Goal: Task Accomplishment & Management: Use online tool/utility

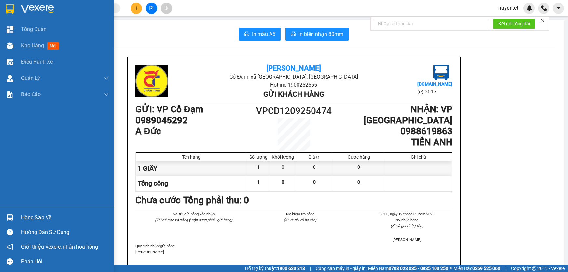
click at [47, 44] on div "Kho hàng mới" at bounding box center [41, 45] width 40 height 8
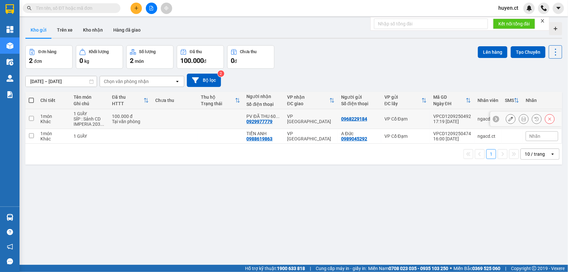
click at [30, 119] on input "checkbox" at bounding box center [31, 118] width 5 height 5
checkbox input "true"
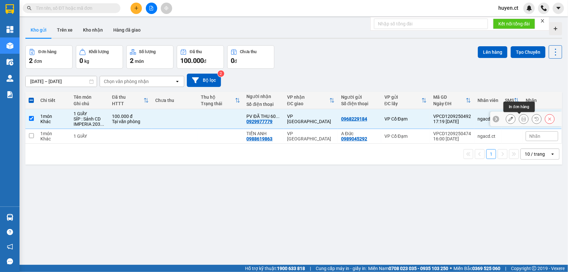
click at [521, 120] on icon at bounding box center [523, 118] width 5 height 5
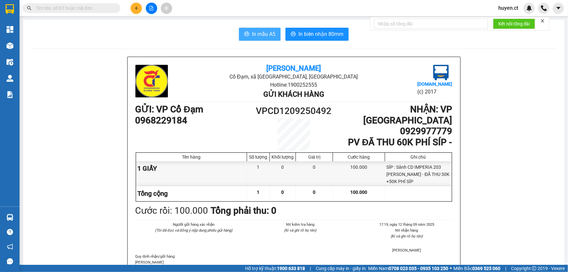
click at [264, 33] on span "In mẫu A5" at bounding box center [263, 34] width 23 height 8
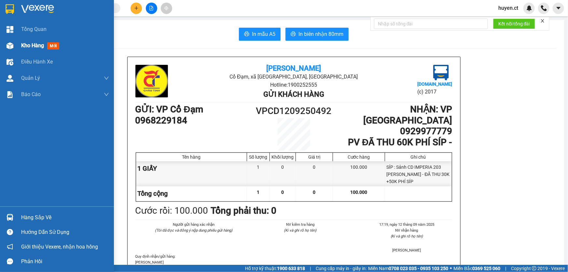
click at [17, 47] on div "Kho hàng mới" at bounding box center [57, 45] width 114 height 16
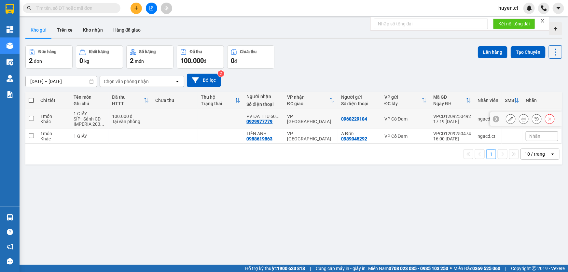
click at [107, 114] on td "1 GIẤY SÍP : Sảnh CD IMPERIA 203 ..." at bounding box center [89, 119] width 38 height 20
checkbox input "true"
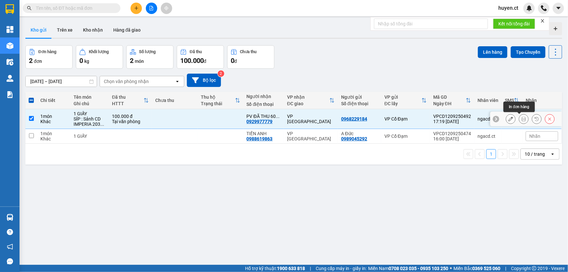
click at [521, 121] on icon at bounding box center [523, 118] width 5 height 5
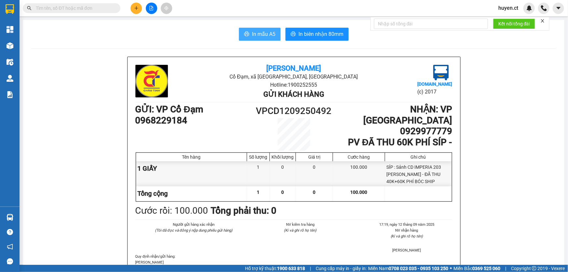
click at [245, 33] on icon "printer" at bounding box center [246, 34] width 5 height 5
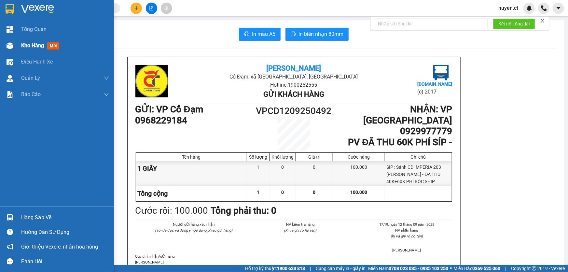
click at [48, 45] on span "mới" at bounding box center [53, 45] width 12 height 7
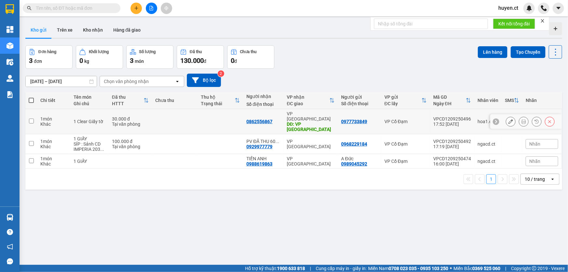
click at [33, 118] on input "checkbox" at bounding box center [31, 120] width 5 height 5
checkbox input "true"
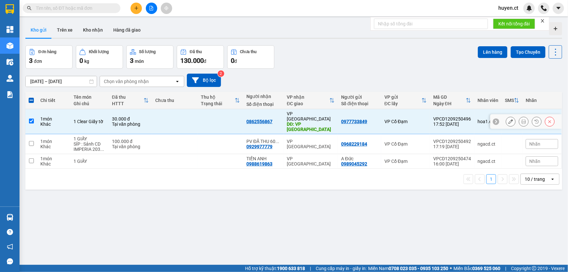
click at [521, 119] on icon at bounding box center [523, 121] width 5 height 5
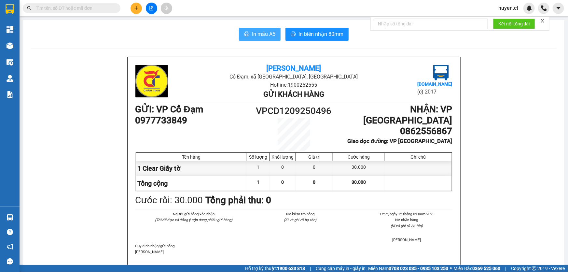
click at [257, 36] on span "In mẫu A5" at bounding box center [263, 34] width 23 height 8
click at [137, 10] on icon "plus" at bounding box center [136, 8] width 5 height 5
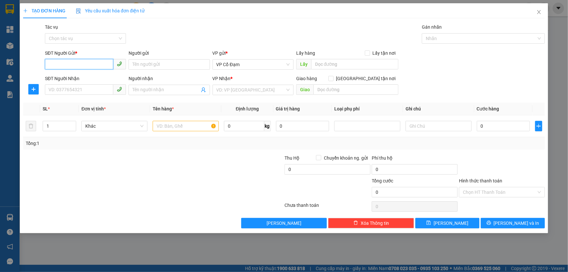
paste input "0972322303"
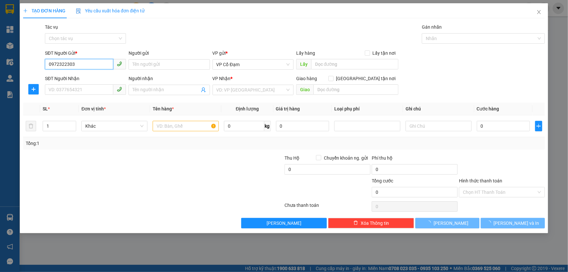
type input "0972322303"
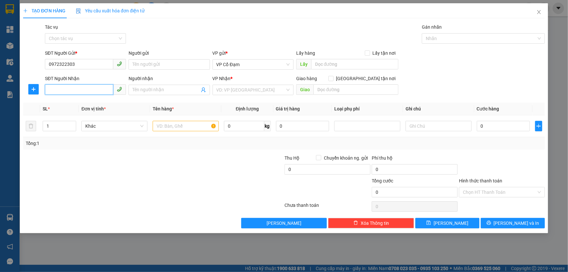
paste input "0353990532"
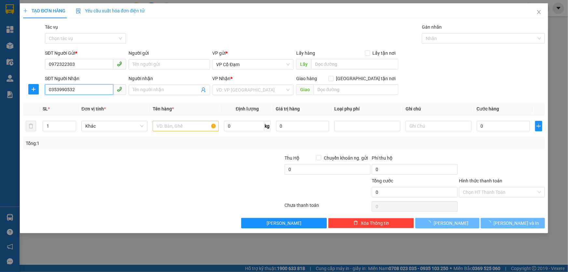
type input "0353990532"
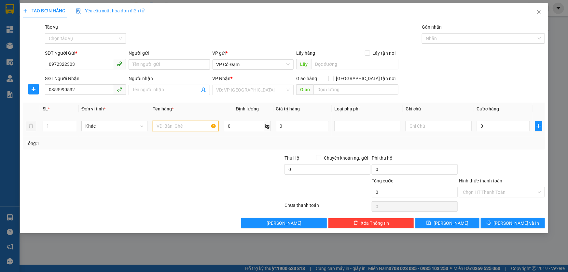
click at [182, 127] on input "text" at bounding box center [186, 126] width 66 height 10
click at [259, 63] on span "VP Cổ Đạm" at bounding box center [252, 65] width 73 height 10
type input "1 GIẤY"
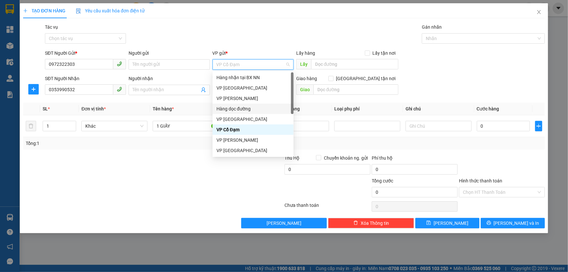
click at [238, 107] on div "Hàng dọc đường" at bounding box center [252, 108] width 73 height 7
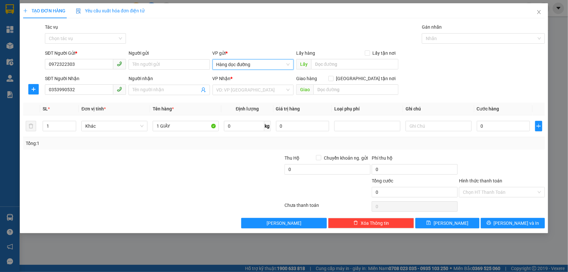
click at [248, 84] on div "VP Nhận *" at bounding box center [252, 80] width 81 height 10
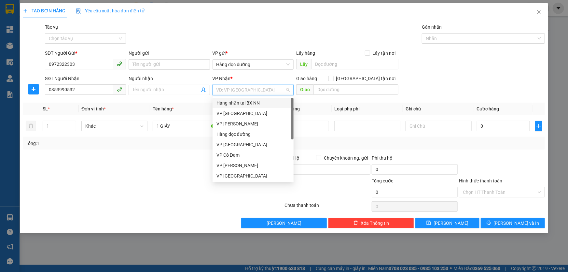
click at [248, 86] on input "search" at bounding box center [250, 90] width 69 height 10
click at [241, 114] on div "VP [GEOGRAPHIC_DATA]" at bounding box center [252, 113] width 73 height 7
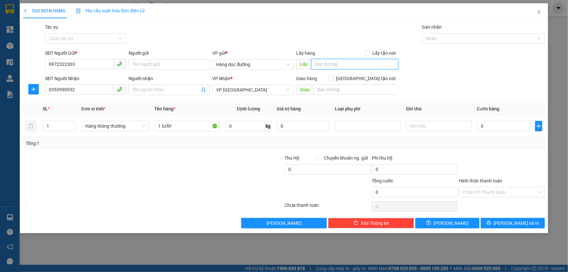
click at [336, 59] on input "text" at bounding box center [354, 64] width 87 height 10
click at [337, 62] on input "text" at bounding box center [354, 64] width 87 height 10
type input "[PERSON_NAME]"
click at [332, 90] on input "text" at bounding box center [355, 89] width 85 height 10
type input "MĐ"
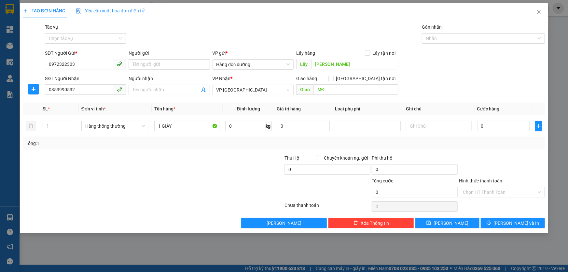
click at [434, 86] on div "SĐT Người Nhận 0353990532 Người nhận Tên người nhận VP Nhận * VP [PERSON_NAME] …" at bounding box center [295, 86] width 502 height 23
click at [447, 221] on button "[PERSON_NAME]" at bounding box center [447, 223] width 64 height 10
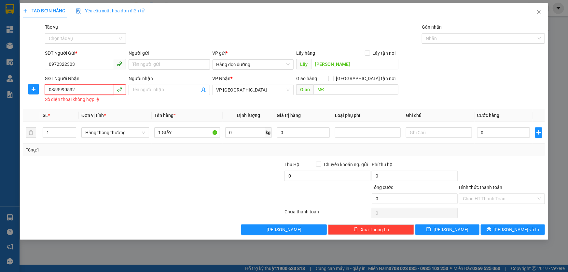
click at [49, 89] on input "0353990532" at bounding box center [79, 89] width 68 height 10
click at [452, 233] on button "[PERSON_NAME]" at bounding box center [447, 229] width 64 height 10
click at [431, 228] on icon "save" at bounding box center [428, 229] width 5 height 5
click at [446, 228] on button "[PERSON_NAME]" at bounding box center [447, 229] width 64 height 10
click at [86, 93] on input "0353990532" at bounding box center [79, 89] width 68 height 10
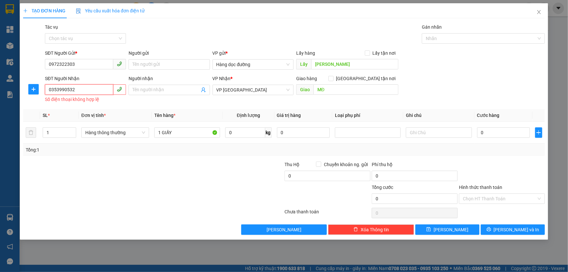
click at [86, 93] on input "0353990532" at bounding box center [79, 89] width 68 height 10
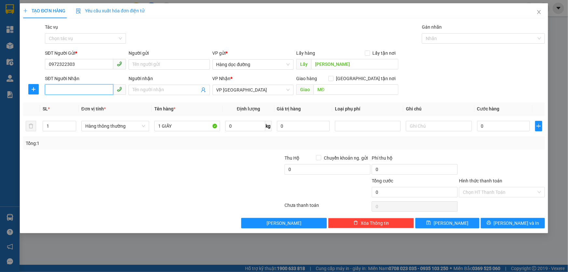
paste input "0353990532"
click at [461, 225] on button "[PERSON_NAME]" at bounding box center [447, 223] width 64 height 10
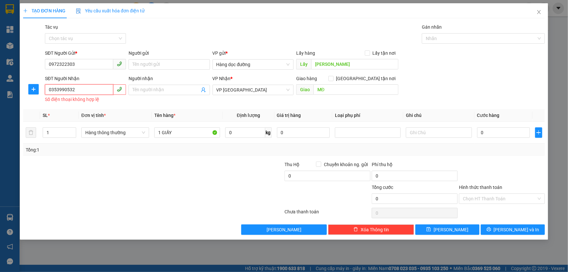
click at [102, 92] on input "0353990532" at bounding box center [79, 89] width 68 height 10
click at [90, 92] on input "0353990532" at bounding box center [79, 89] width 68 height 10
click at [85, 91] on input "0353990532" at bounding box center [79, 89] width 68 height 10
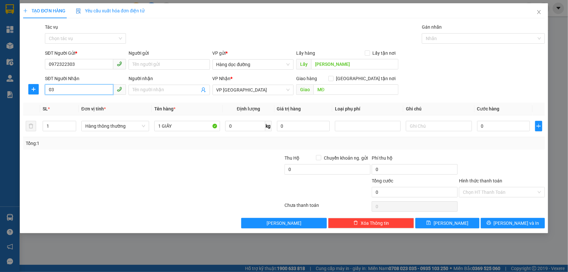
type input "0"
type input "0353990532"
click at [445, 223] on button "[PERSON_NAME]" at bounding box center [447, 223] width 64 height 10
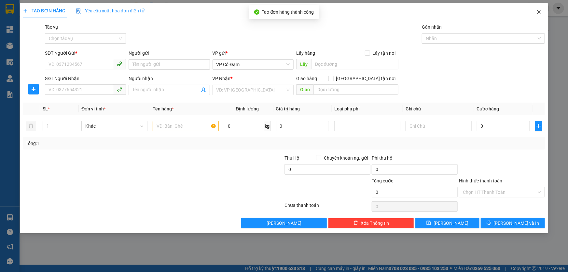
click at [537, 14] on icon "close" at bounding box center [538, 11] width 5 height 5
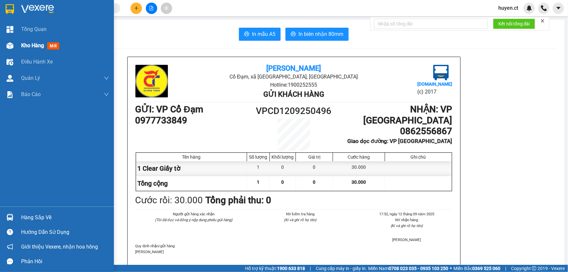
click at [55, 42] on span "mới" at bounding box center [53, 45] width 12 height 7
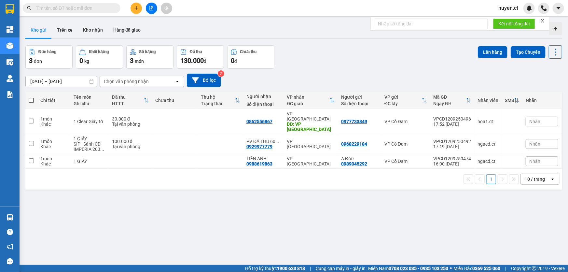
click at [138, 78] on div "Chọn văn phòng nhận" at bounding box center [126, 81] width 45 height 7
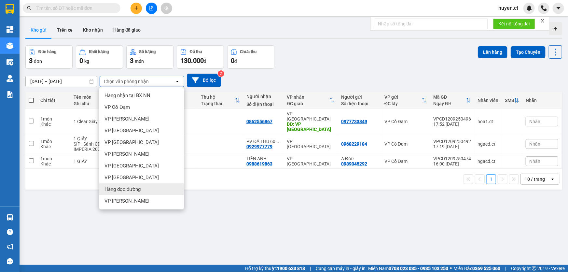
click at [132, 185] on div "Hàng dọc đường" at bounding box center [141, 189] width 85 height 12
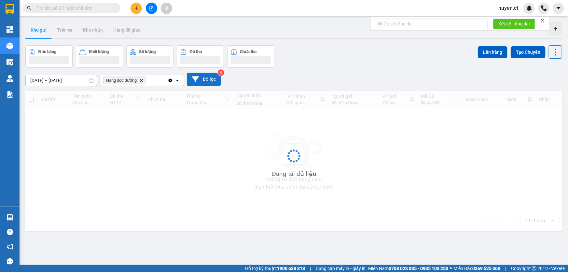
click at [212, 81] on button "Bộ lọc" at bounding box center [204, 79] width 34 height 13
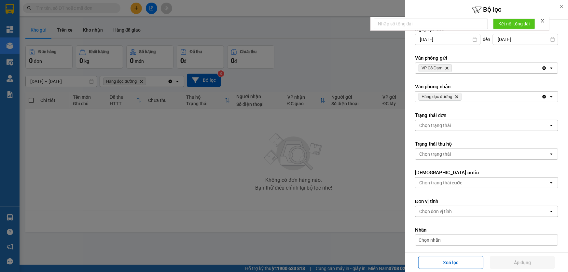
click at [445, 68] on span "VP Cổ Đạm Delete" at bounding box center [434, 68] width 33 height 8
click at [448, 67] on icon "VP Cổ Đạm, close by backspace" at bounding box center [446, 68] width 3 height 3
click at [517, 259] on button "Áp dụng" at bounding box center [522, 262] width 65 height 13
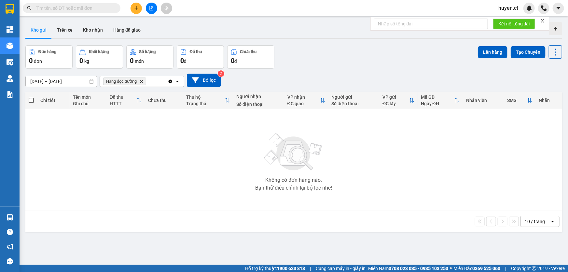
click at [140, 80] on icon "Delete" at bounding box center [141, 81] width 4 height 4
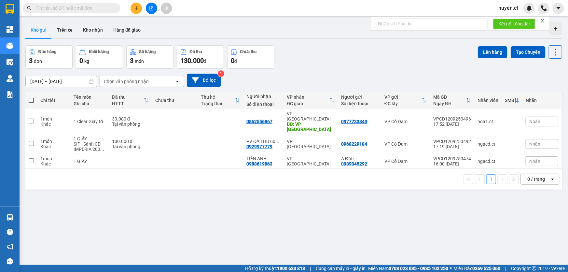
click at [144, 80] on div "Chọn văn phòng nhận" at bounding box center [126, 81] width 45 height 7
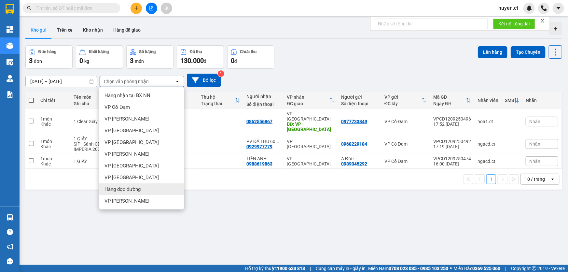
drag, startPoint x: 130, startPoint y: 187, endPoint x: 125, endPoint y: 185, distance: 5.5
click at [130, 187] on span "Hàng dọc đường" at bounding box center [122, 189] width 36 height 7
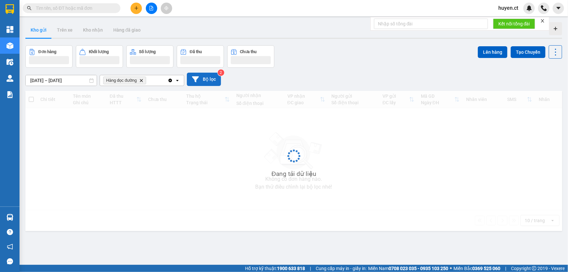
click at [209, 75] on button "Bộ lọc" at bounding box center [204, 79] width 34 height 13
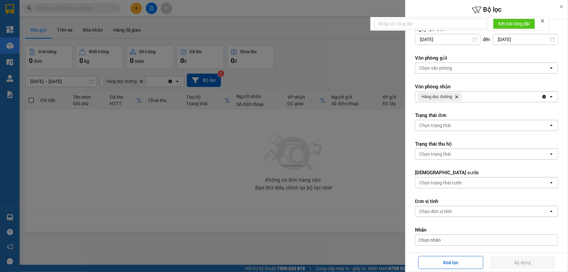
click at [452, 67] on div "Chọn văn phòng" at bounding box center [435, 68] width 33 height 7
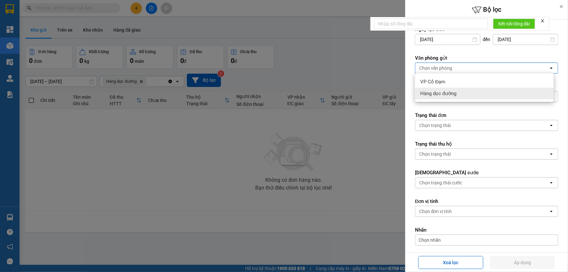
click at [452, 92] on span "Hàng dọc đường" at bounding box center [438, 93] width 36 height 7
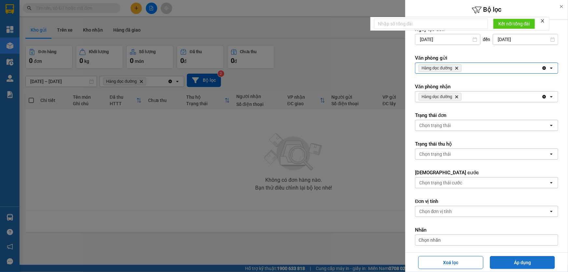
click at [517, 259] on button "Áp dụng" at bounding box center [522, 262] width 65 height 13
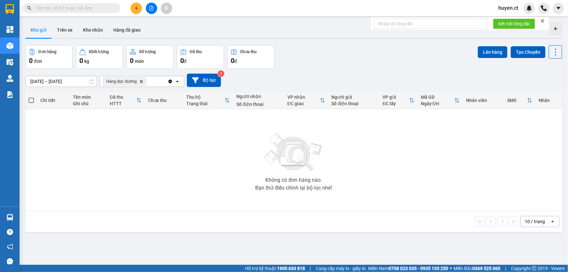
click at [143, 82] on icon "Hàng dọc đường, close by backspace" at bounding box center [141, 81] width 3 height 3
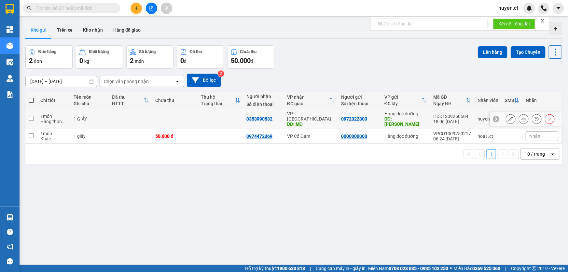
click at [63, 119] on span "..." at bounding box center [64, 121] width 4 height 5
checkbox input "true"
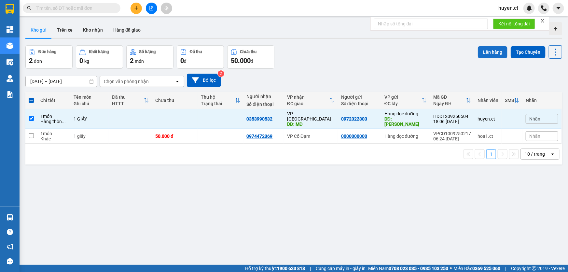
click at [491, 53] on button "Lên hàng" at bounding box center [493, 52] width 30 height 12
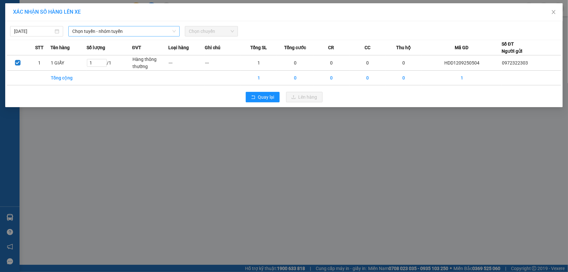
click at [101, 28] on span "Chọn tuyến - nhóm tuyến" at bounding box center [123, 31] width 103 height 10
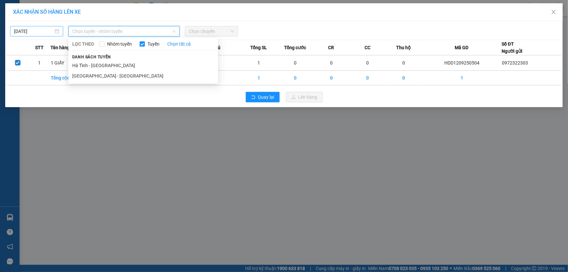
click at [32, 29] on body "Kết quả tìm kiếm ( 0 ) Bộ lọc No Data huyen.ct Tổng Quan Kho hàng mới Điều hành…" at bounding box center [284, 136] width 568 height 272
type input "[DATE]"
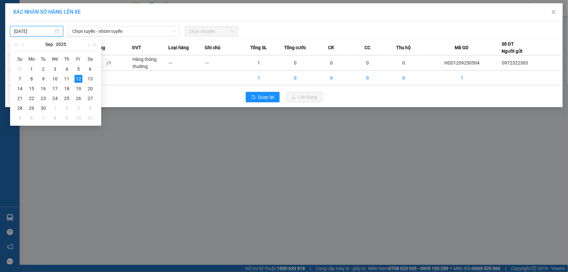
click at [251, 20] on div "XÁC NHẬN SỐ HÀNG LÊN XE" at bounding box center [283, 12] width 557 height 18
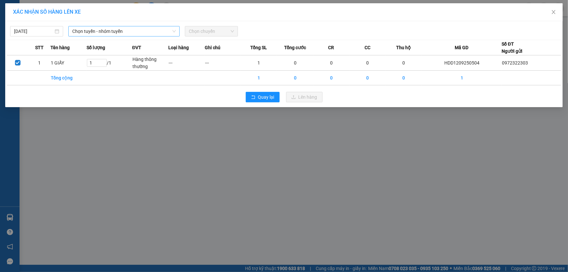
click at [121, 28] on span "Chọn tuyến - nhóm tuyến" at bounding box center [123, 31] width 103 height 10
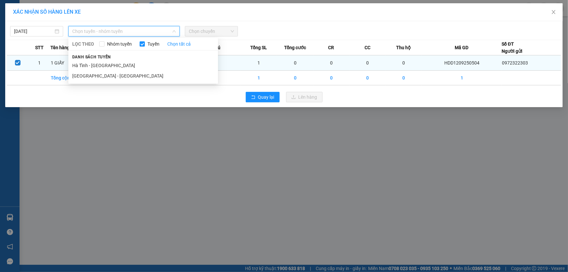
click at [96, 65] on li "Hà Tĩnh - [GEOGRAPHIC_DATA]" at bounding box center [143, 65] width 150 height 10
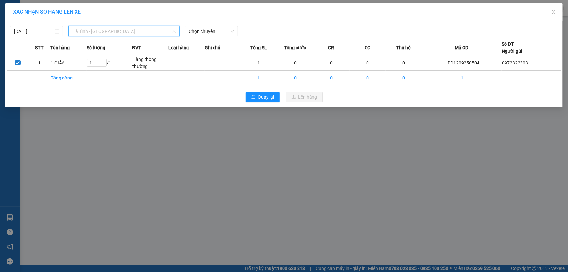
click at [137, 29] on span "Hà Tĩnh - [GEOGRAPHIC_DATA]" at bounding box center [123, 31] width 103 height 10
click at [195, 140] on div "XÁC NHẬN SỐ HÀNG LÊN XE [DATE] [GEOGRAPHIC_DATA] - [GEOGRAPHIC_DATA] [GEOGRAPHI…" at bounding box center [284, 136] width 568 height 272
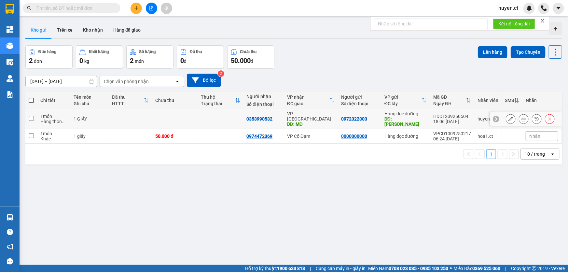
click at [31, 116] on input "checkbox" at bounding box center [31, 118] width 5 height 5
checkbox input "true"
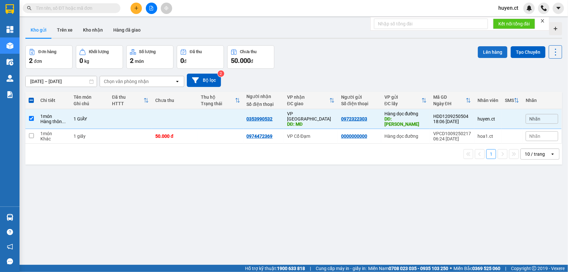
click at [485, 51] on button "Lên hàng" at bounding box center [493, 52] width 30 height 12
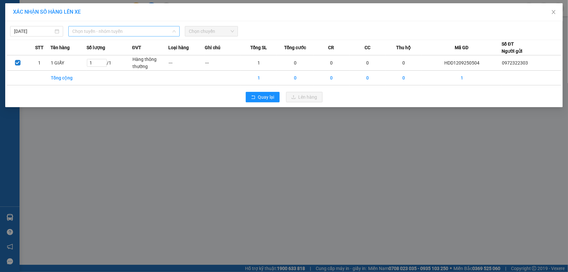
click at [104, 34] on span "Chọn tuyến - nhóm tuyến" at bounding box center [123, 31] width 103 height 10
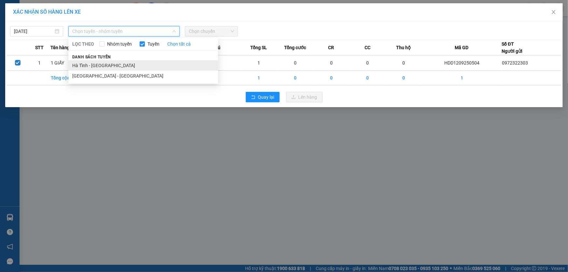
click at [88, 66] on li "Hà Tĩnh - [GEOGRAPHIC_DATA]" at bounding box center [143, 65] width 150 height 10
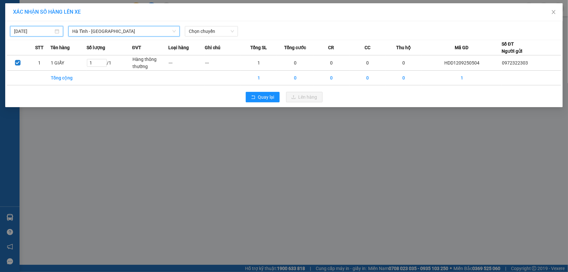
click at [25, 31] on input "[DATE]" at bounding box center [33, 31] width 39 height 7
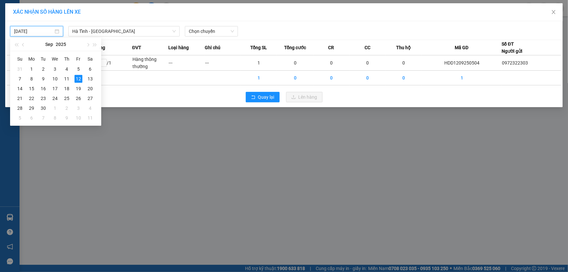
click at [270, 31] on div at bounding box center [353, 31] width 229 height 10
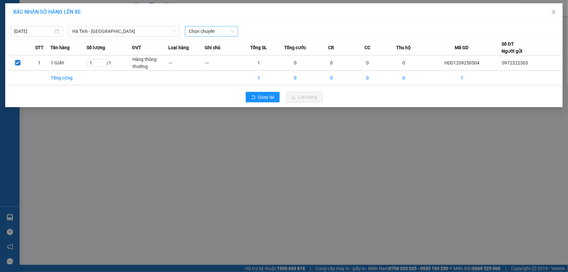
click at [206, 30] on span "Chọn chuyến" at bounding box center [211, 31] width 45 height 10
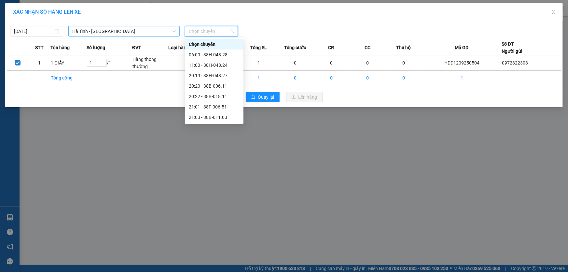
click at [141, 34] on span "Hà Tĩnh - [GEOGRAPHIC_DATA]" at bounding box center [123, 31] width 103 height 10
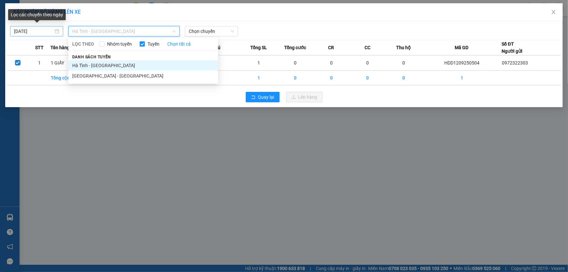
click at [14, 31] on input "[DATE]" at bounding box center [33, 31] width 39 height 7
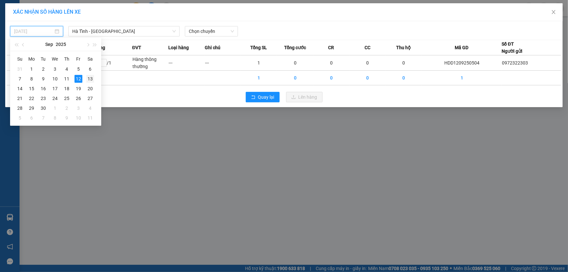
click at [91, 77] on div "13" at bounding box center [90, 79] width 8 height 8
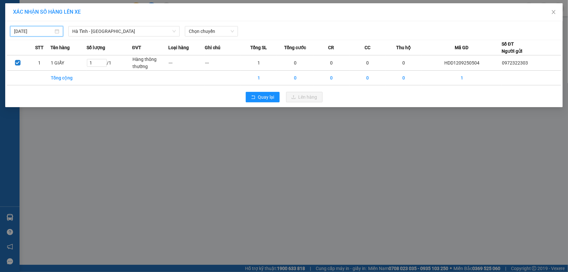
type input "[DATE]"
click at [145, 31] on span "Hà Tĩnh - [GEOGRAPHIC_DATA]" at bounding box center [123, 31] width 103 height 10
click at [221, 32] on span "Chọn chuyến" at bounding box center [211, 31] width 45 height 10
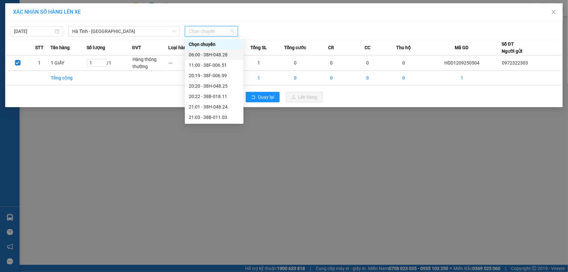
click at [215, 53] on div "06:00 - 38H-048.28" at bounding box center [214, 54] width 51 height 7
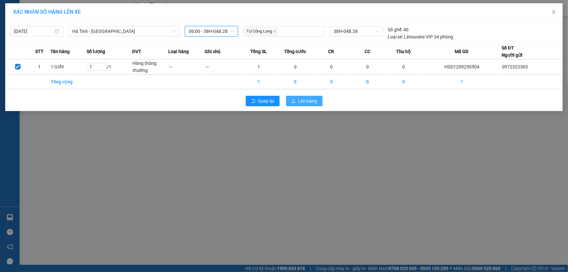
click at [303, 99] on span "Lên hàng" at bounding box center [307, 100] width 19 height 7
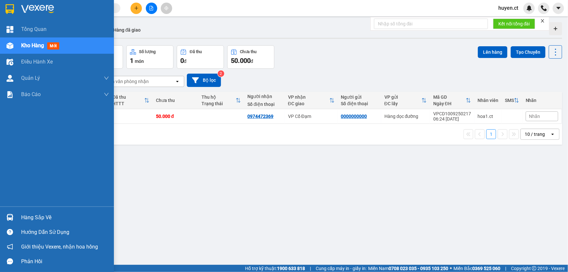
click at [57, 45] on span "mới" at bounding box center [53, 45] width 12 height 7
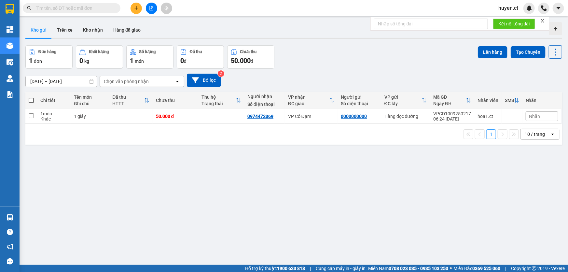
click at [157, 82] on div "Chọn văn phòng nhận" at bounding box center [137, 81] width 75 height 10
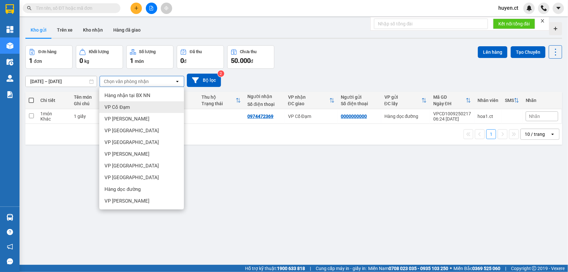
click at [131, 109] on div "VP Cổ Đạm" at bounding box center [141, 107] width 85 height 12
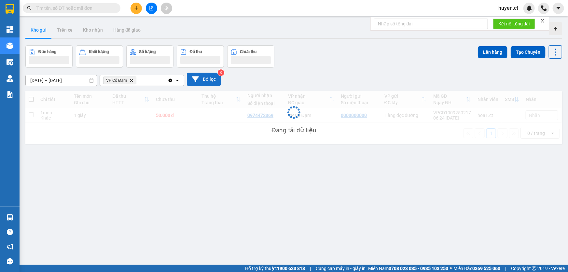
click at [208, 83] on button "Bộ lọc" at bounding box center [204, 79] width 34 height 13
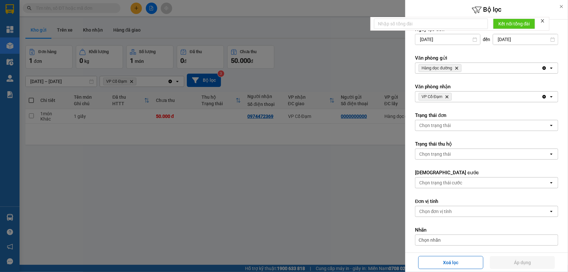
click at [460, 67] on span "Hàng dọc đường Delete" at bounding box center [439, 68] width 43 height 8
click at [459, 68] on span "Hàng dọc đường Delete" at bounding box center [439, 68] width 43 height 8
click at [455, 68] on icon "Delete" at bounding box center [456, 68] width 4 height 4
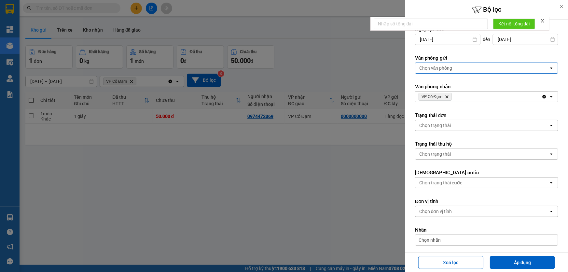
click at [455, 68] on div "Chọn văn phòng" at bounding box center [481, 68] width 133 height 10
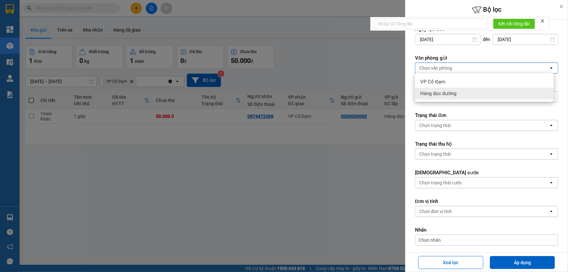
click at [448, 93] on span "Hàng dọc đường" at bounding box center [438, 93] width 36 height 7
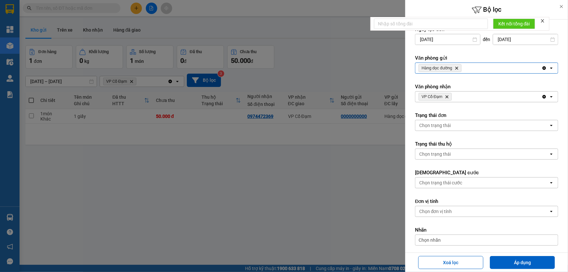
click at [457, 68] on icon "Hàng dọc đường, close by backspace" at bounding box center [456, 68] width 3 height 3
click at [446, 67] on div "Chọn văn phòng" at bounding box center [435, 68] width 33 height 7
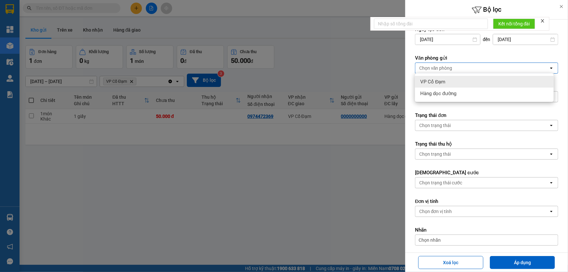
click at [438, 84] on span "VP Cổ Đạm" at bounding box center [432, 81] width 25 height 7
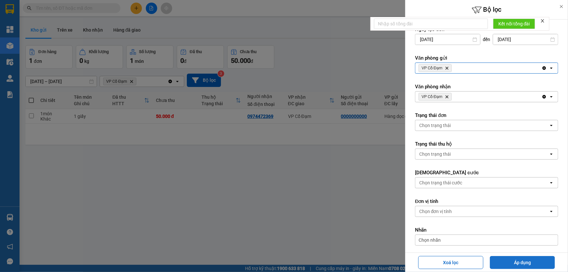
click at [530, 260] on button "Áp dụng" at bounding box center [522, 262] width 65 height 13
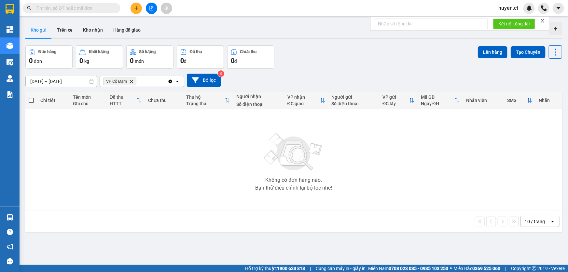
click at [129, 79] on span "VP Cổ Đạm Delete" at bounding box center [119, 81] width 33 height 8
click at [131, 82] on icon "VP Cổ Đạm, close by backspace" at bounding box center [131, 81] width 3 height 3
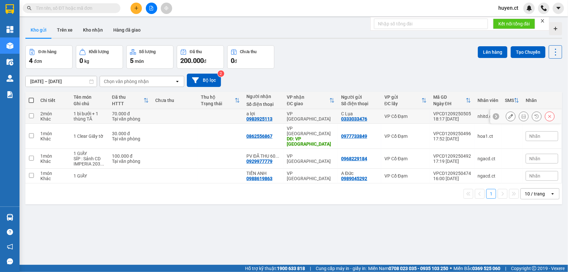
click at [33, 116] on input "checkbox" at bounding box center [31, 115] width 5 height 5
checkbox input "true"
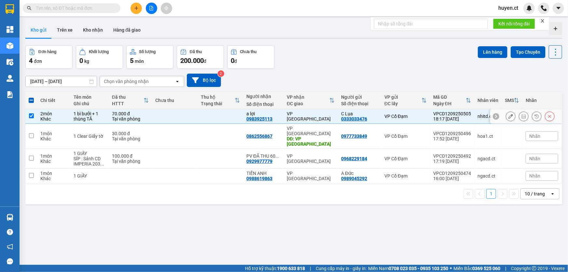
click at [521, 116] on icon at bounding box center [523, 116] width 5 height 5
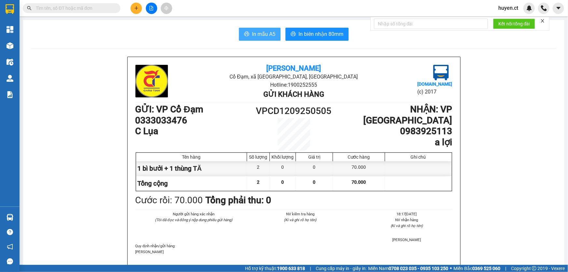
click at [252, 30] on span "In mẫu A5" at bounding box center [263, 34] width 23 height 8
click at [255, 32] on span "In mẫu A5" at bounding box center [263, 34] width 23 height 8
